Goal: Information Seeking & Learning: Learn about a topic

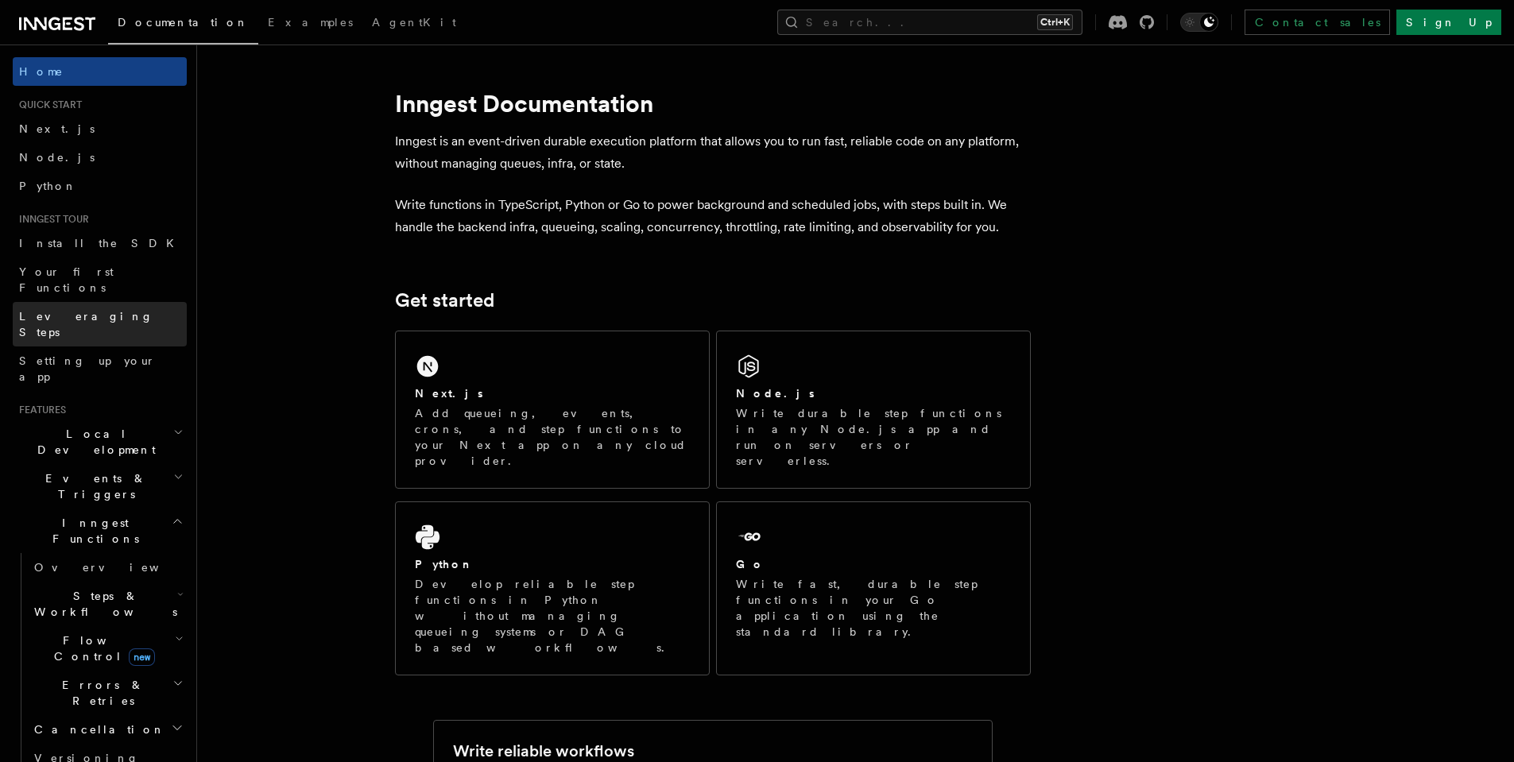
click at [110, 302] on link "Leveraging Steps" at bounding box center [100, 324] width 174 height 44
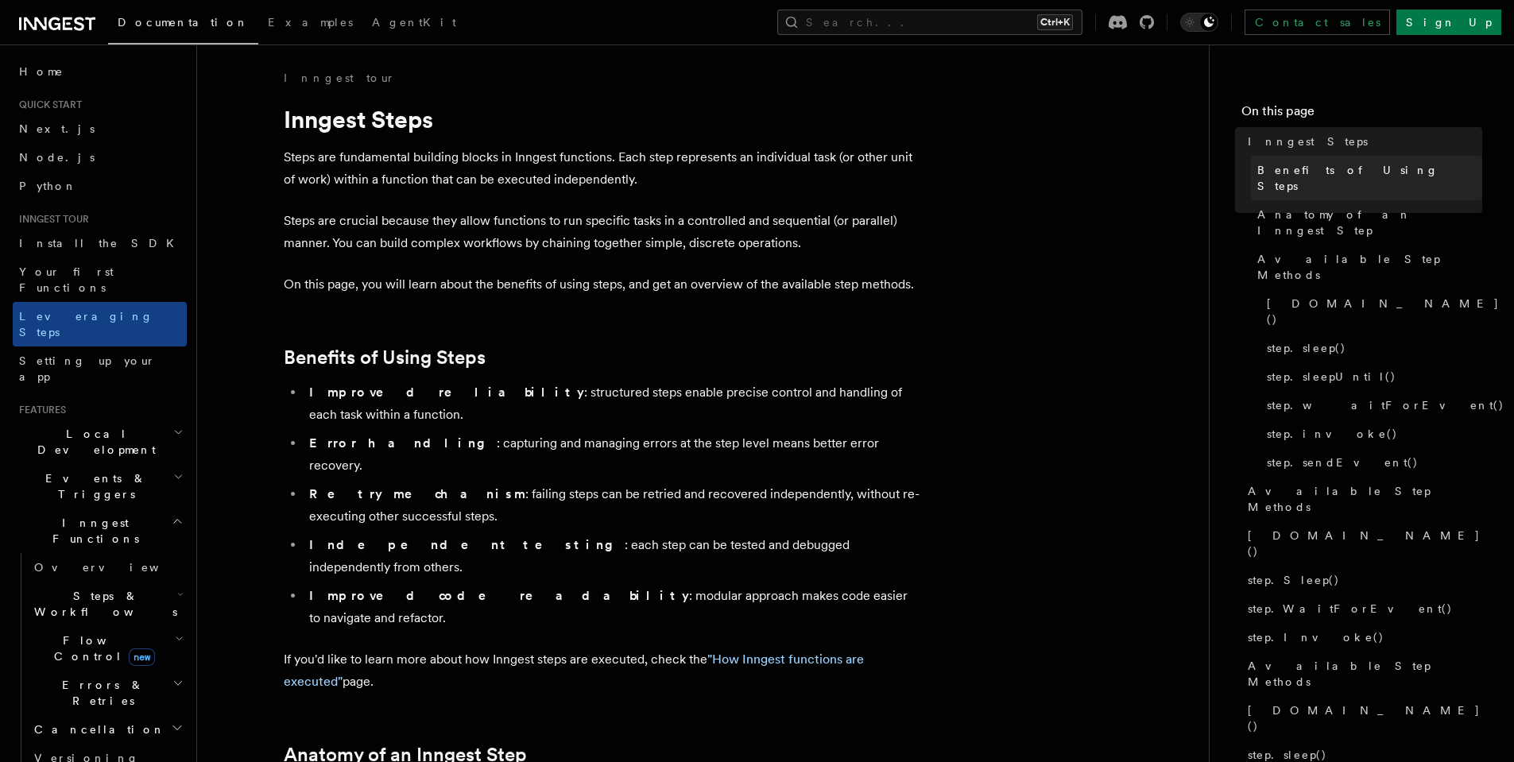
click at [1337, 158] on link "Benefits of Using Steps" at bounding box center [1366, 178] width 231 height 44
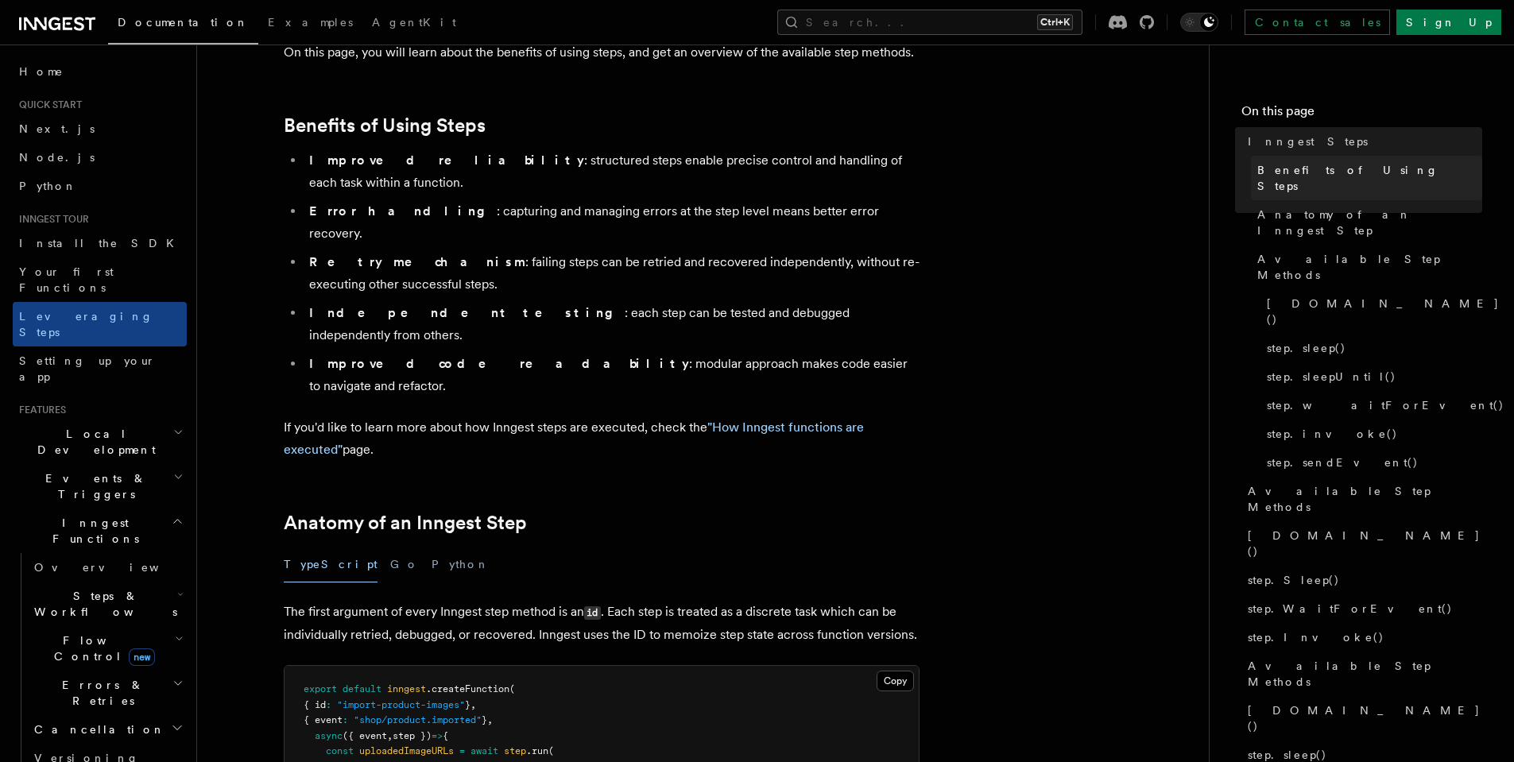
scroll to position [270, 0]
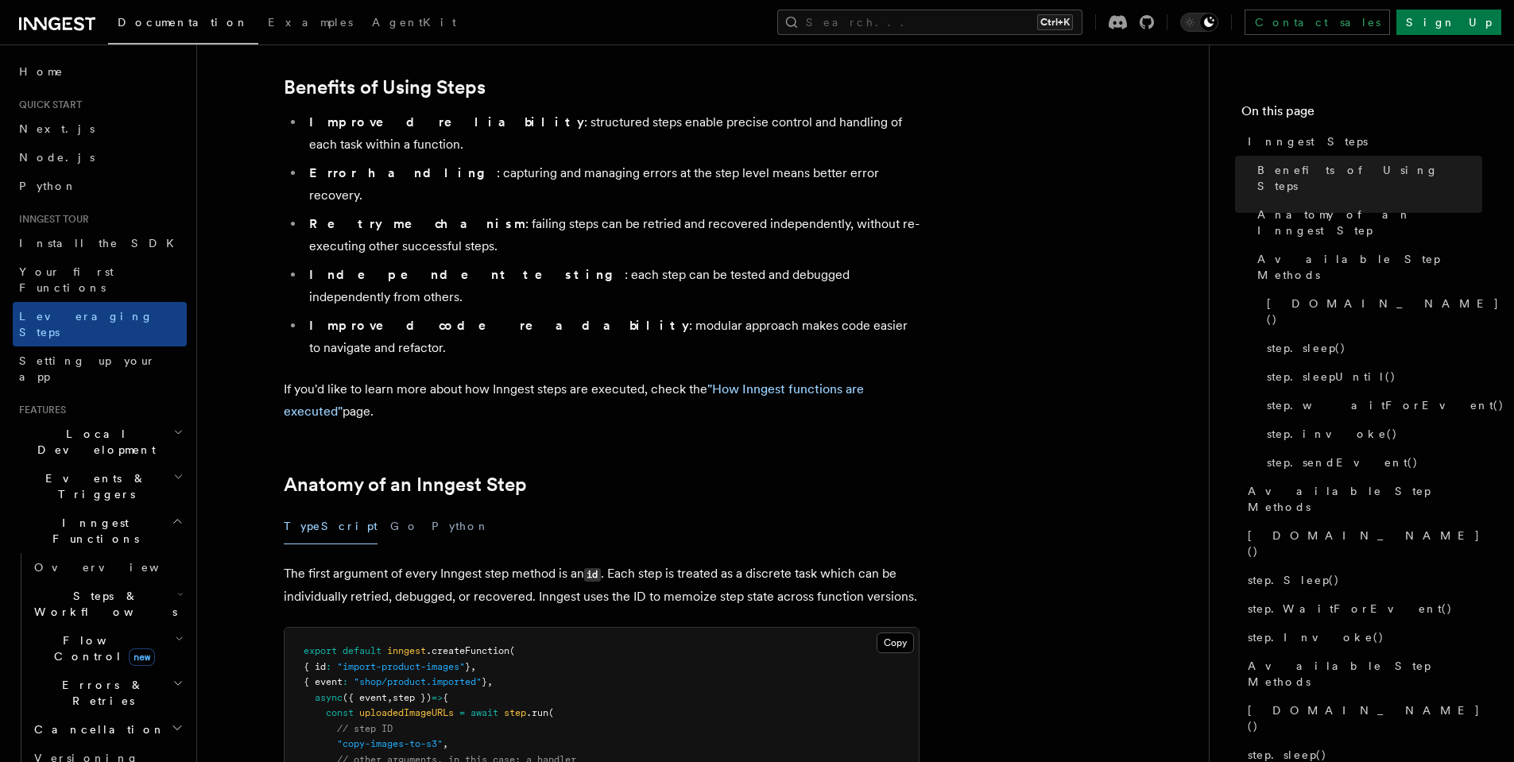
click at [760, 162] on li "Error handling : capturing and managing errors at the step level means better e…" at bounding box center [611, 184] width 615 height 44
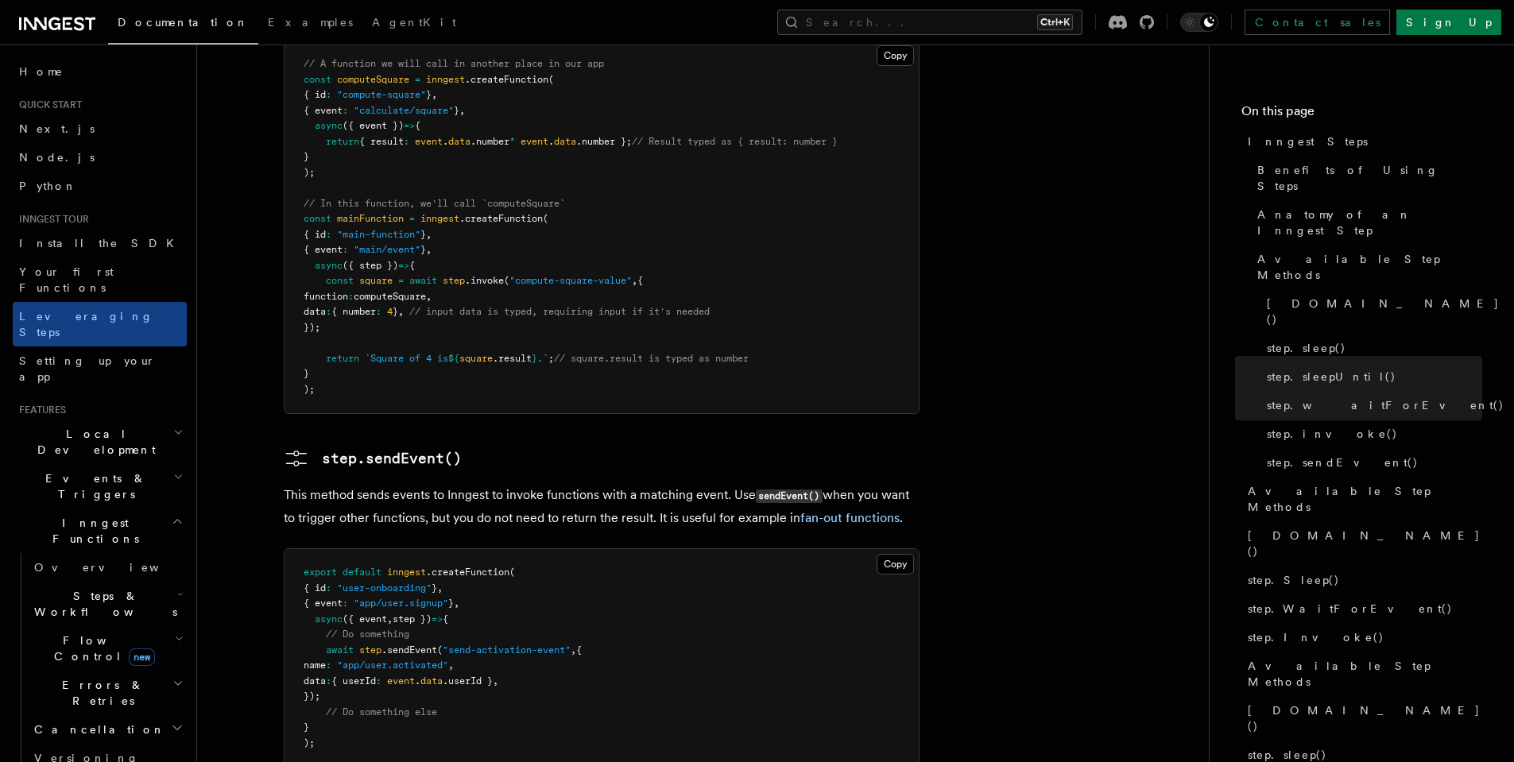
scroll to position [3243, 0]
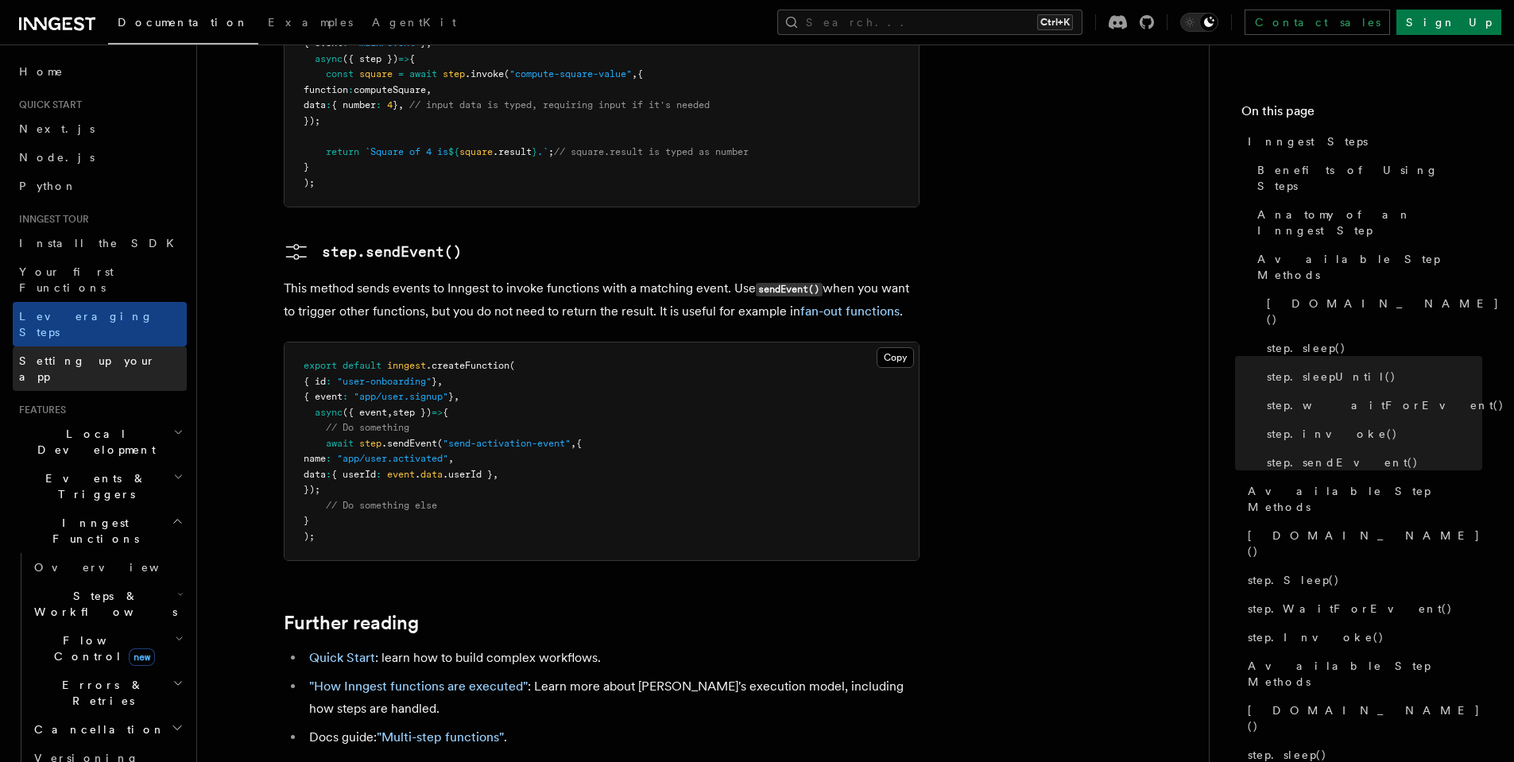
click at [125, 346] on link "Setting up your app" at bounding box center [100, 368] width 174 height 44
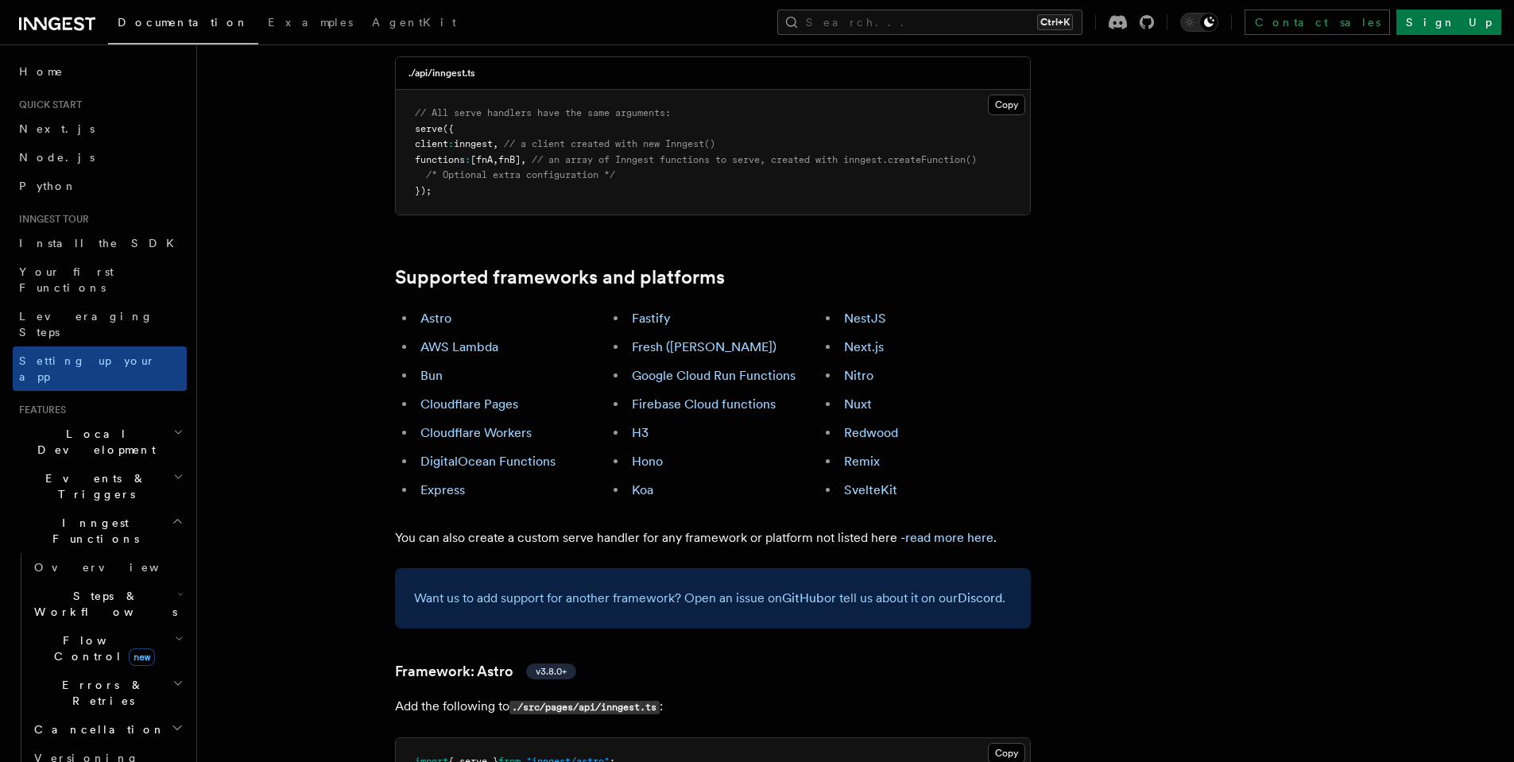
scroll to position [954, 0]
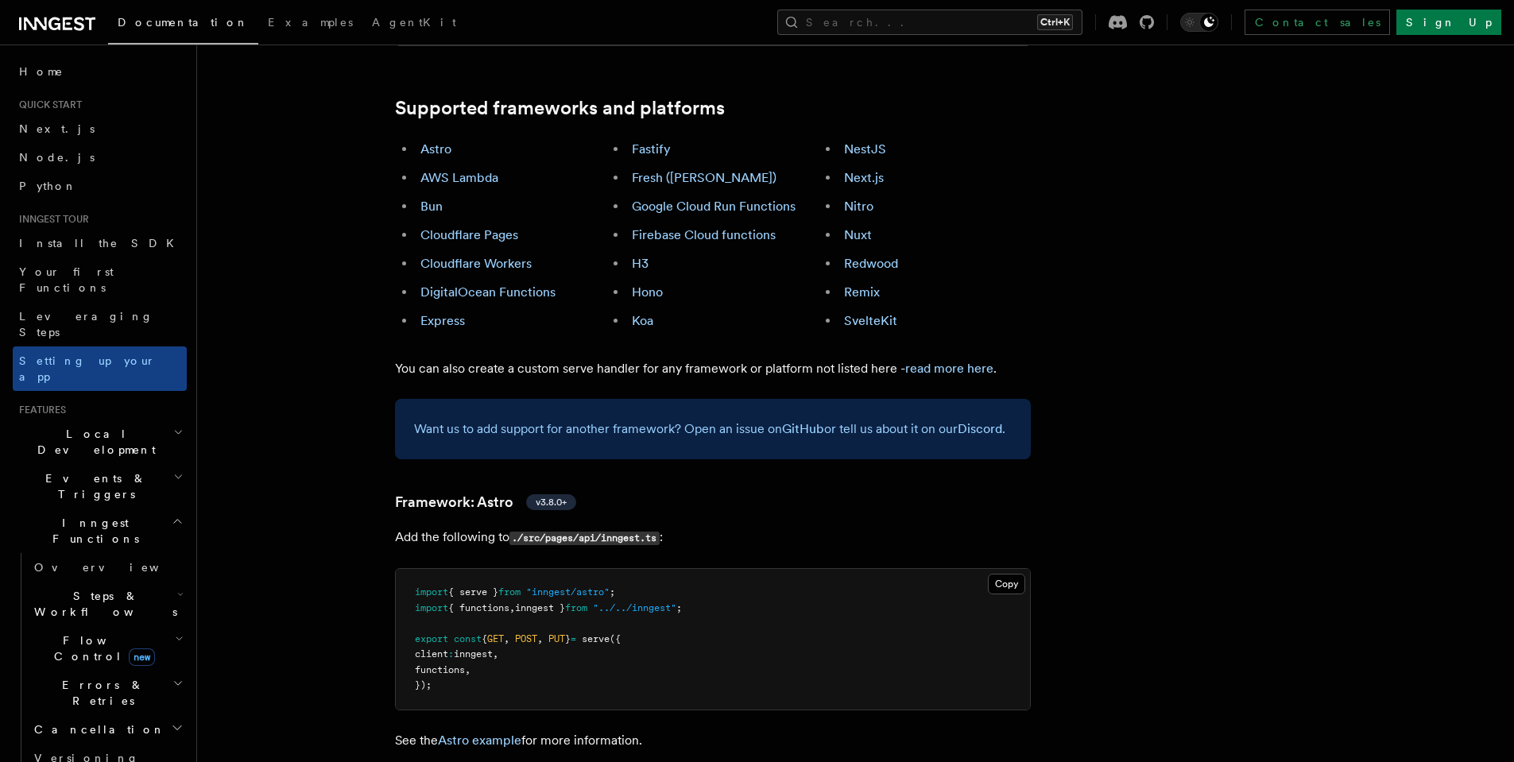
click at [147, 464] on h2 "Events & Triggers" at bounding box center [100, 486] width 174 height 44
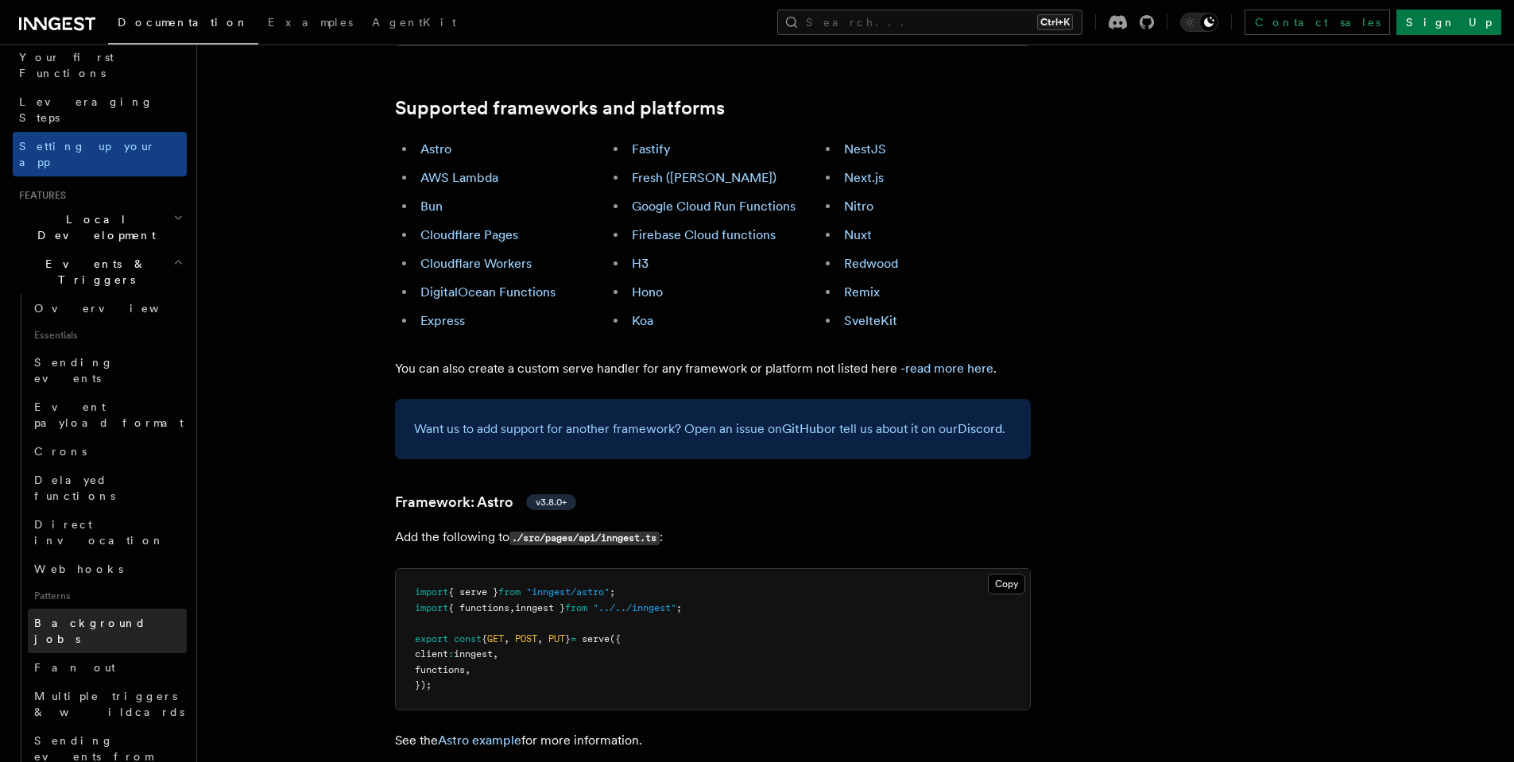
scroll to position [286, 0]
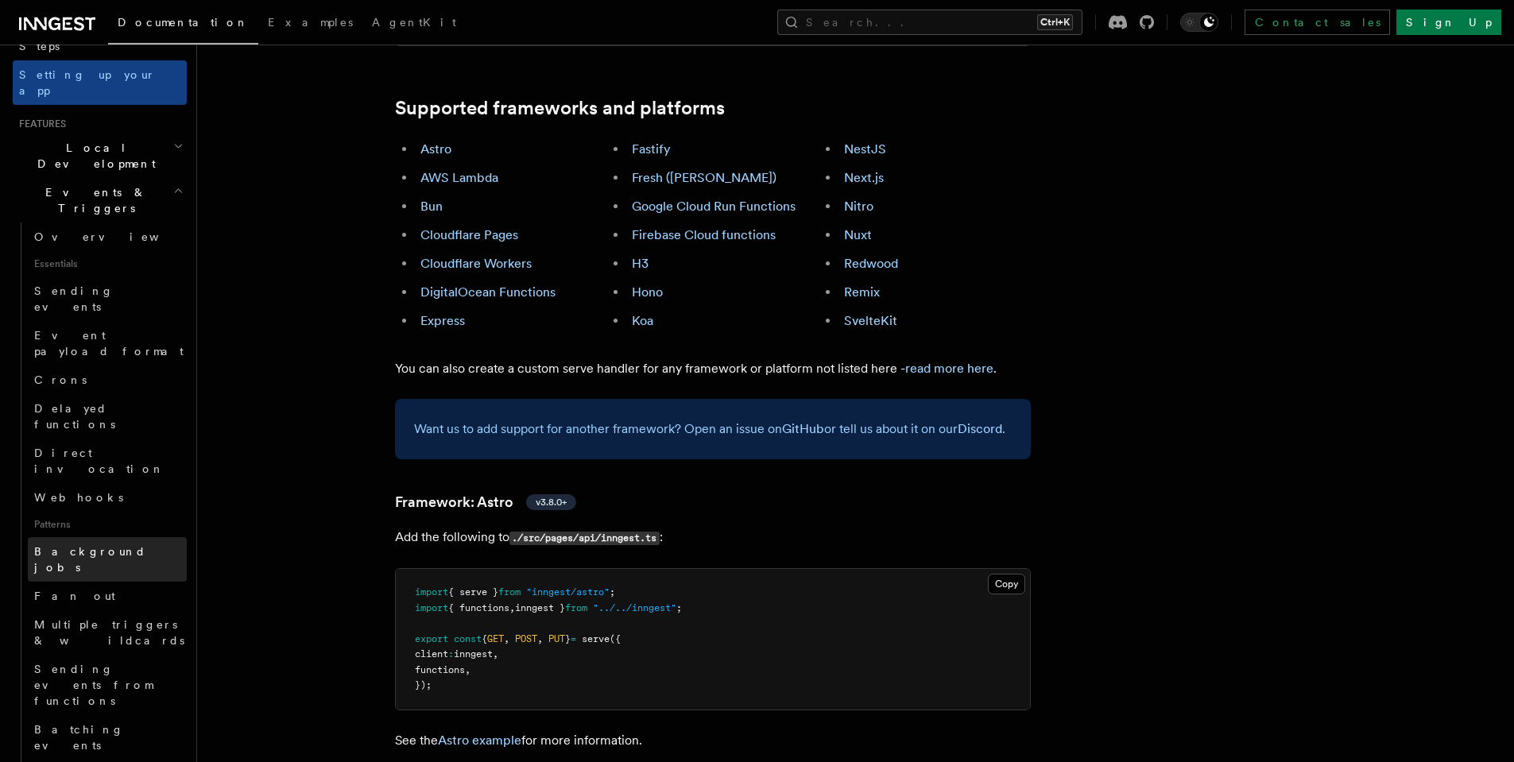
click at [135, 537] on link "Background jobs" at bounding box center [107, 559] width 159 height 44
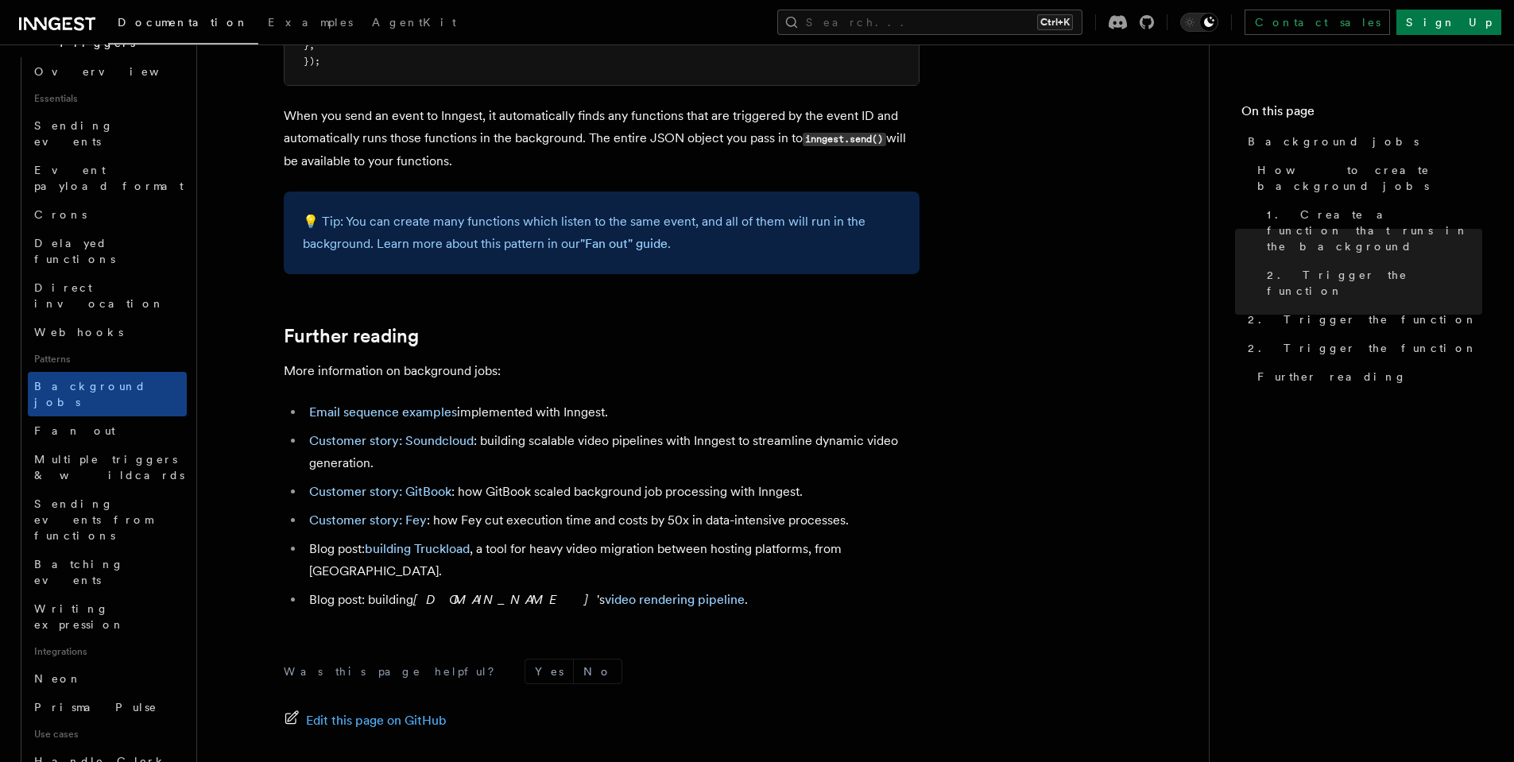
scroll to position [477, 0]
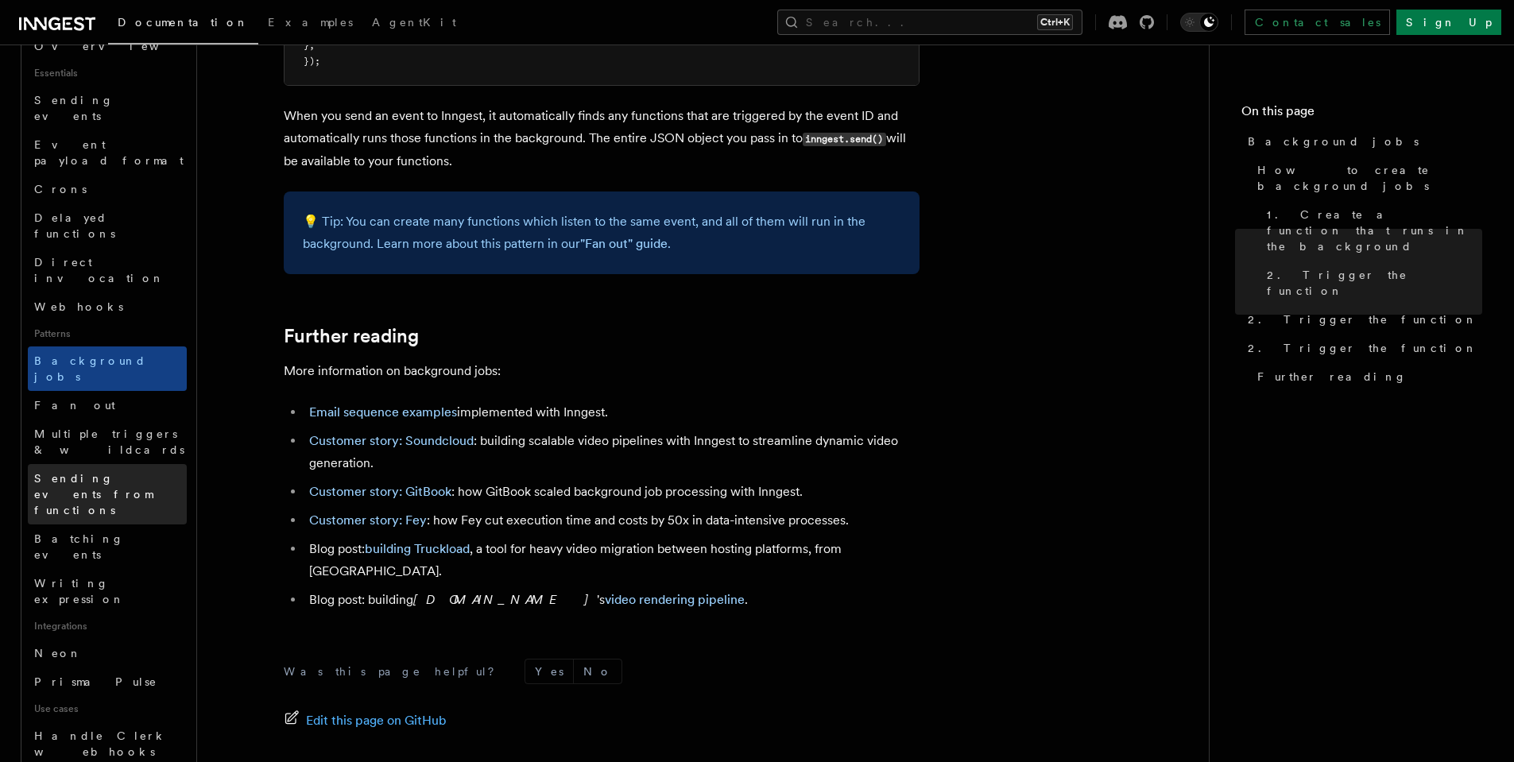
click at [137, 470] on span "Sending events from functions" at bounding box center [110, 494] width 153 height 48
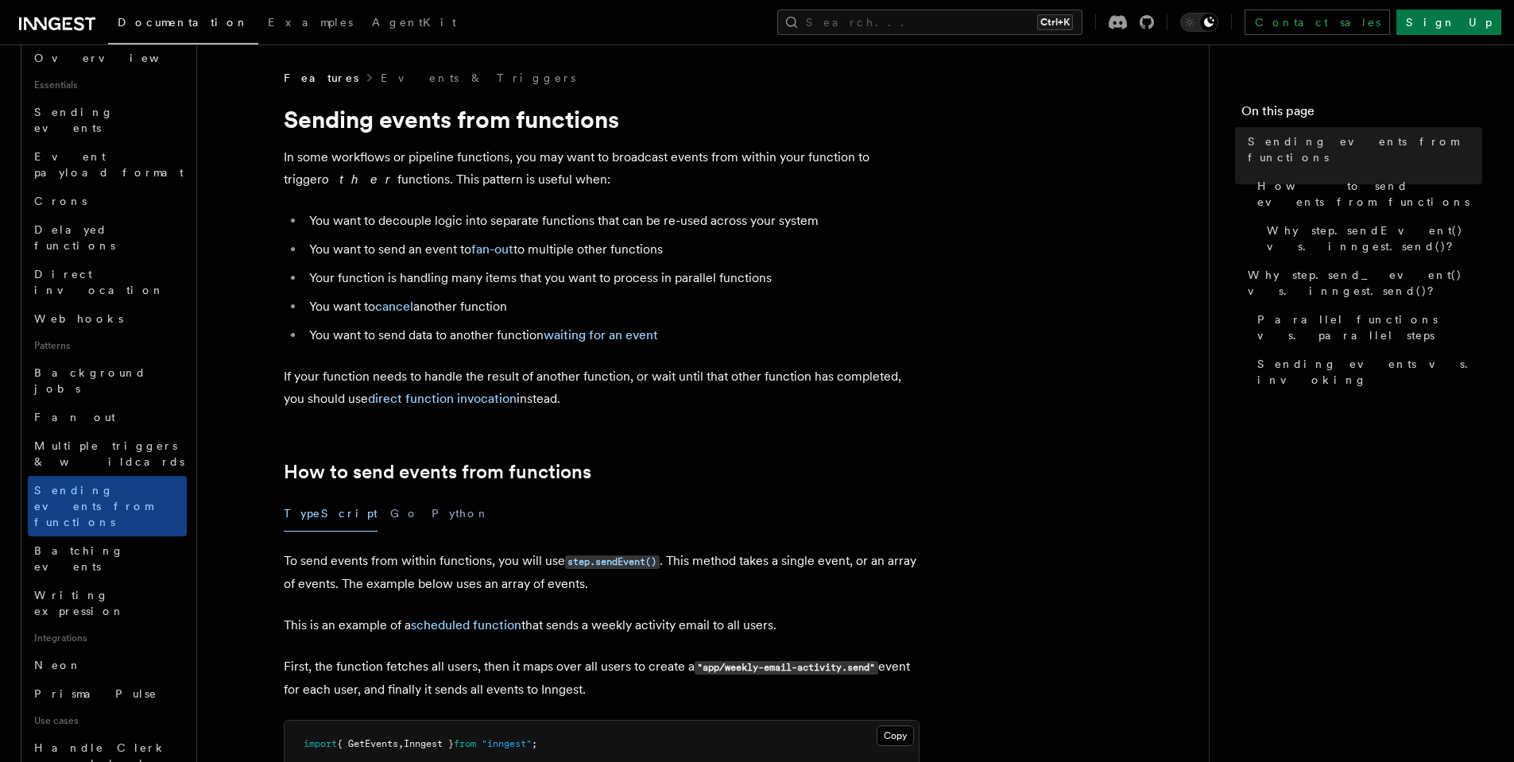
scroll to position [572, 0]
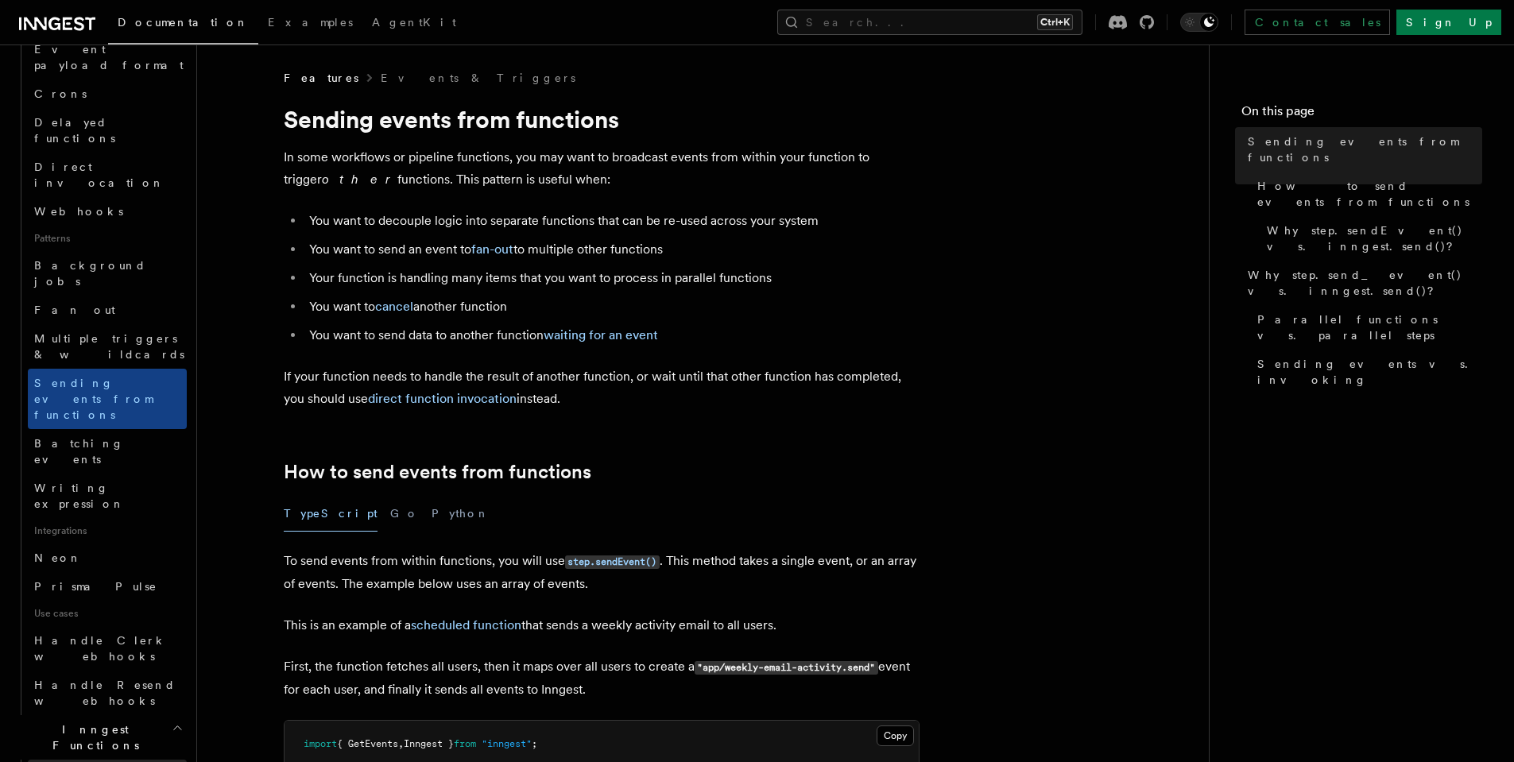
click at [129, 760] on link "Overview" at bounding box center [107, 774] width 159 height 29
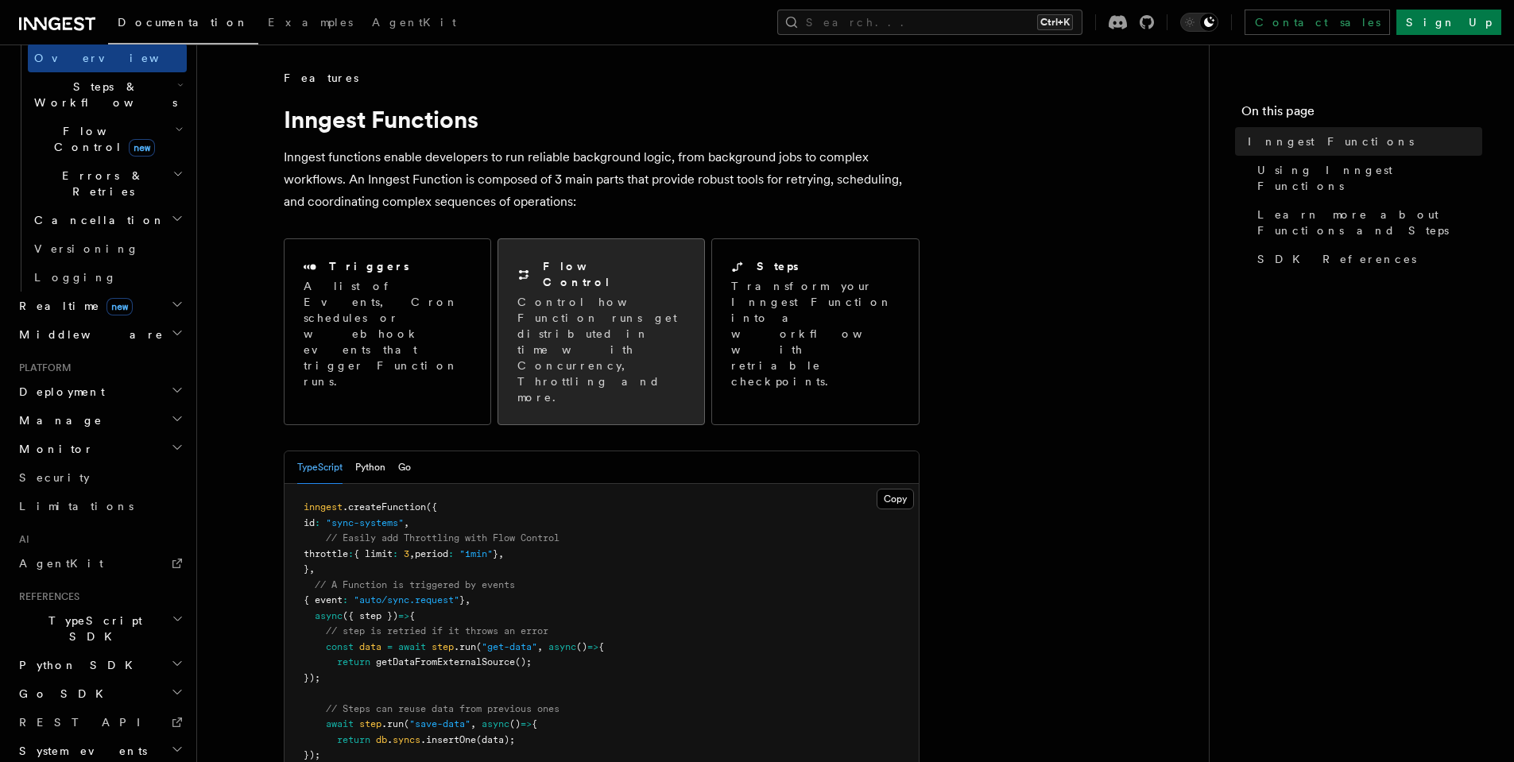
click at [587, 332] on p "Control how Function runs get distributed in time with Concurrency, Throttling …" at bounding box center [601, 349] width 168 height 111
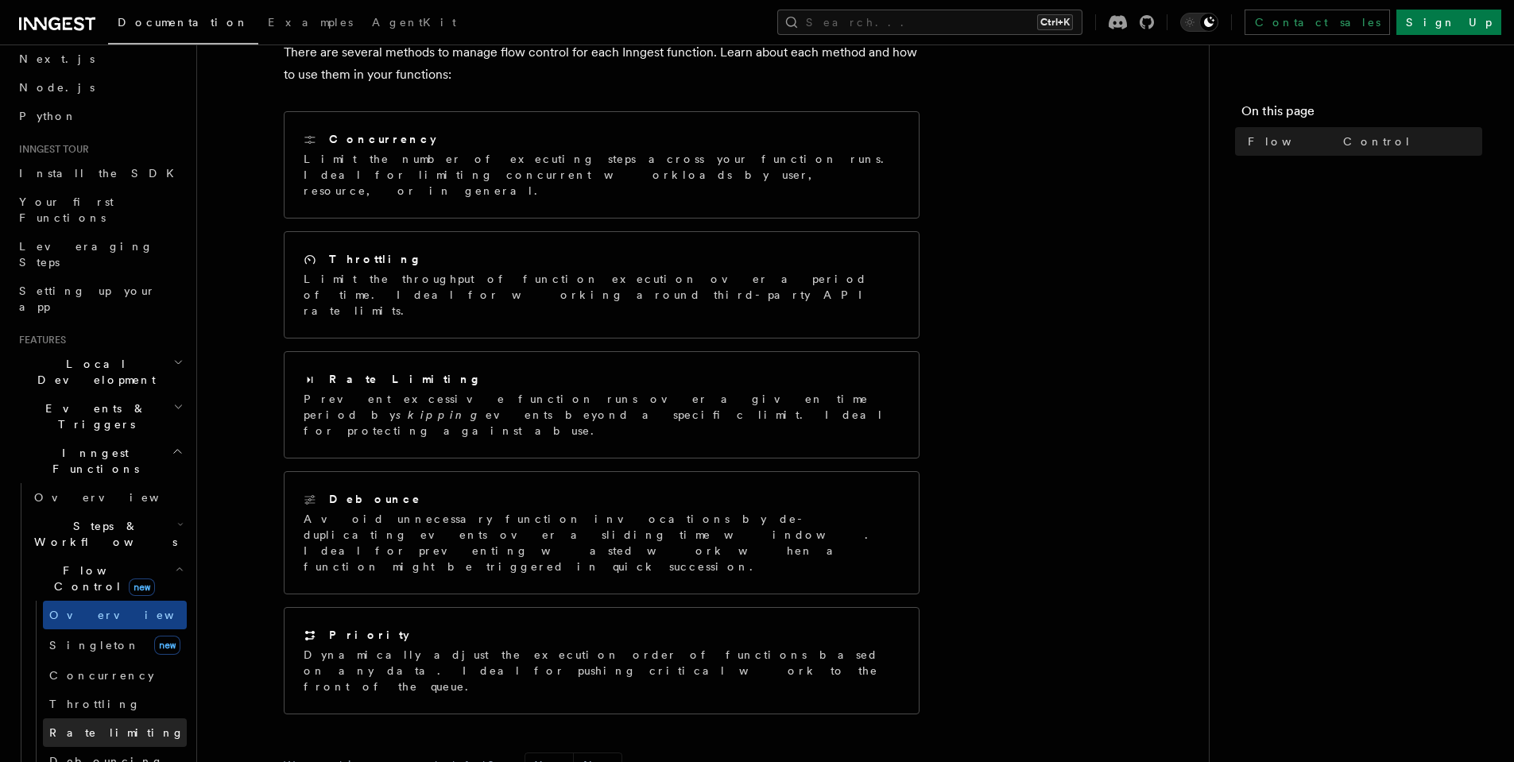
scroll to position [95, 0]
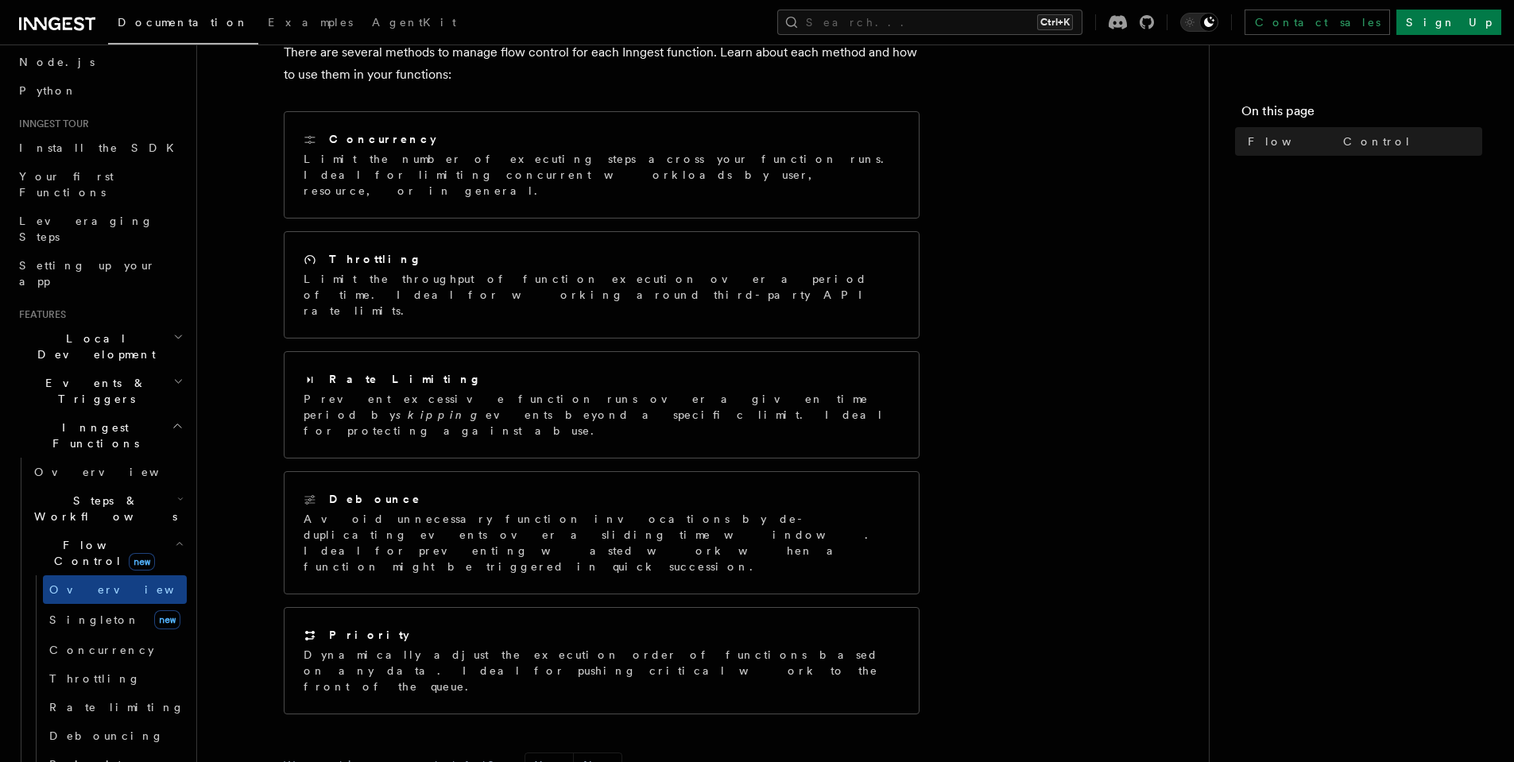
click at [107, 493] on span "Steps & Workflows" at bounding box center [102, 509] width 149 height 32
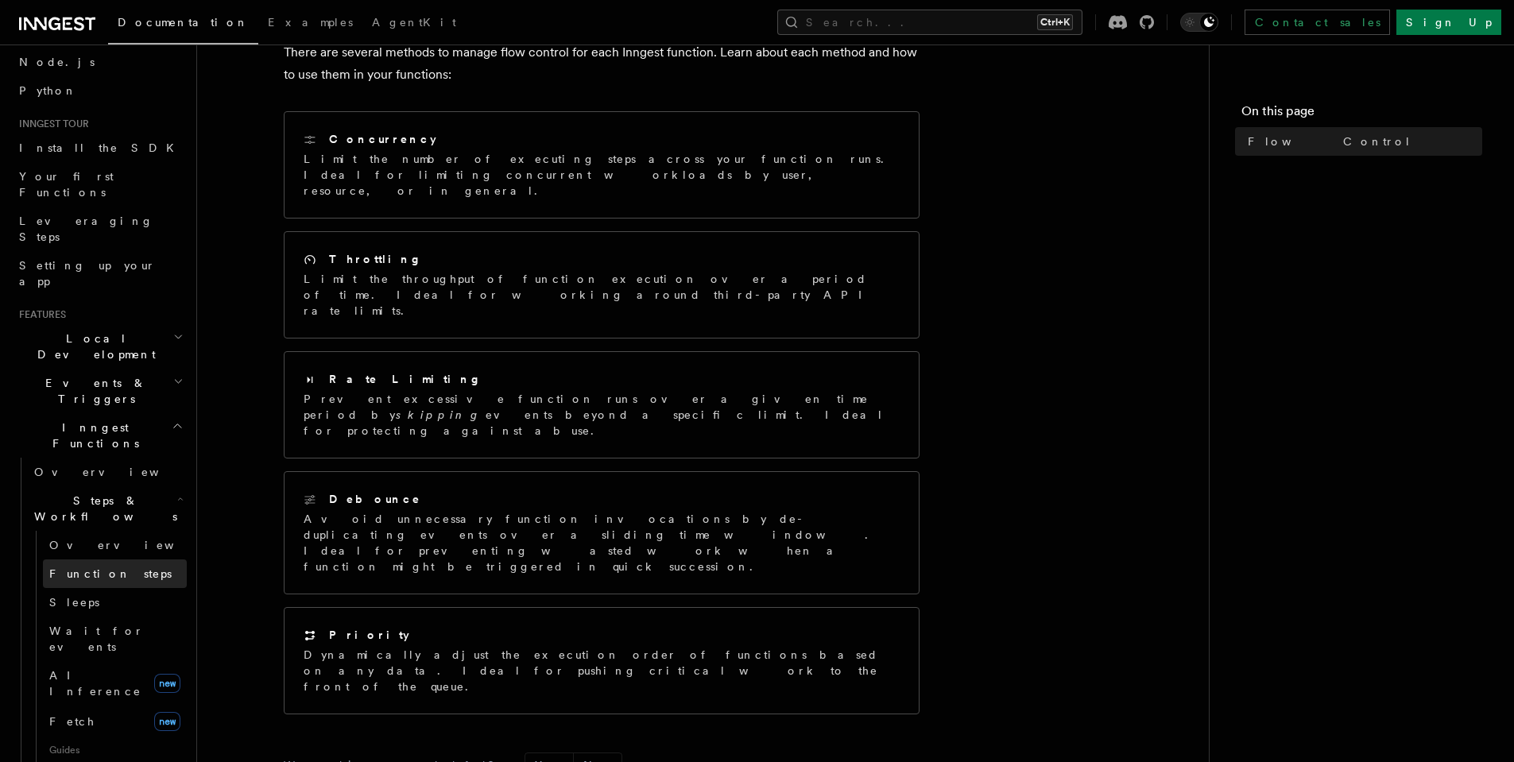
click at [123, 559] on link "Function steps" at bounding box center [115, 573] width 144 height 29
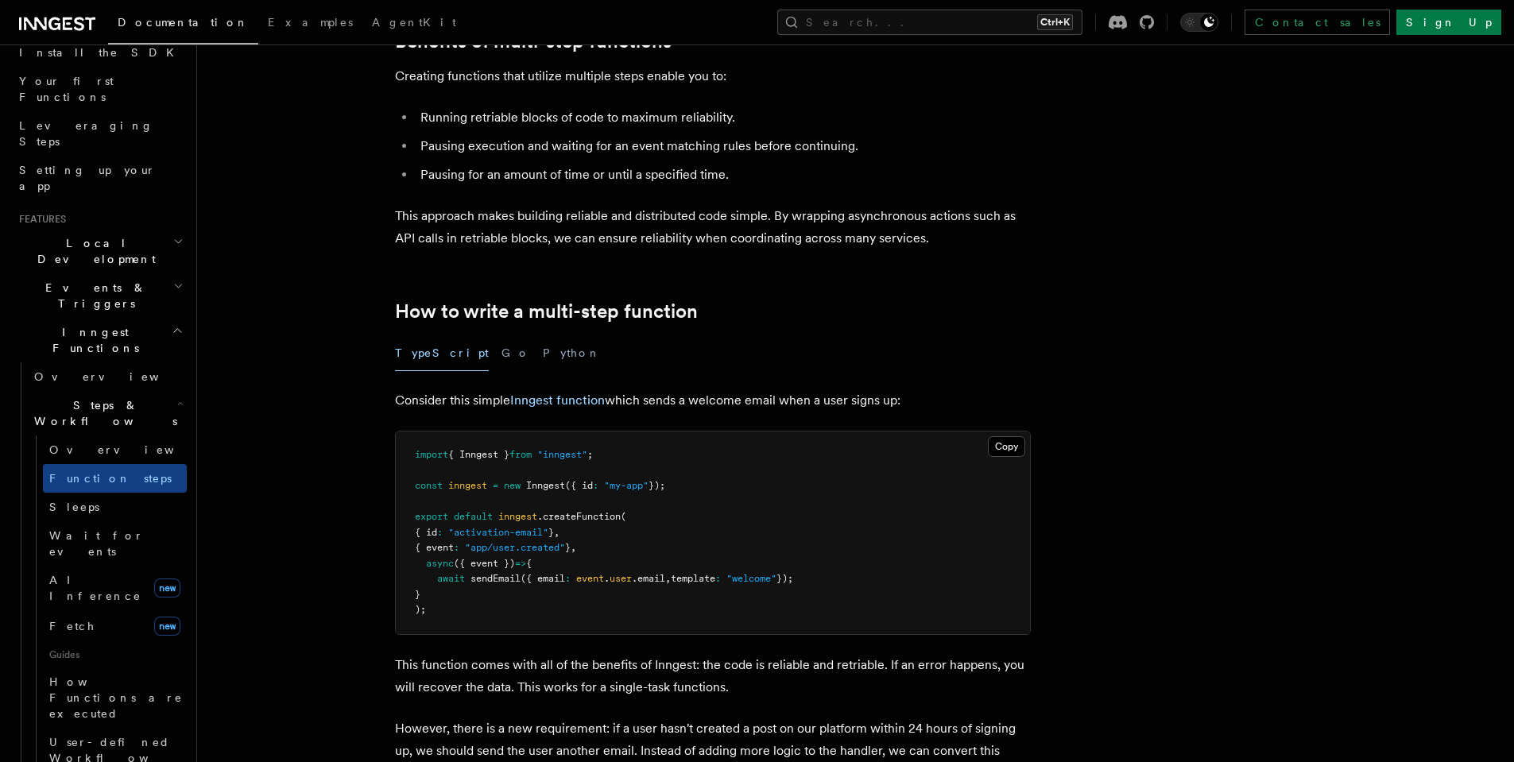
scroll to position [286, 0]
